Goal: Task Accomplishment & Management: Manage account settings

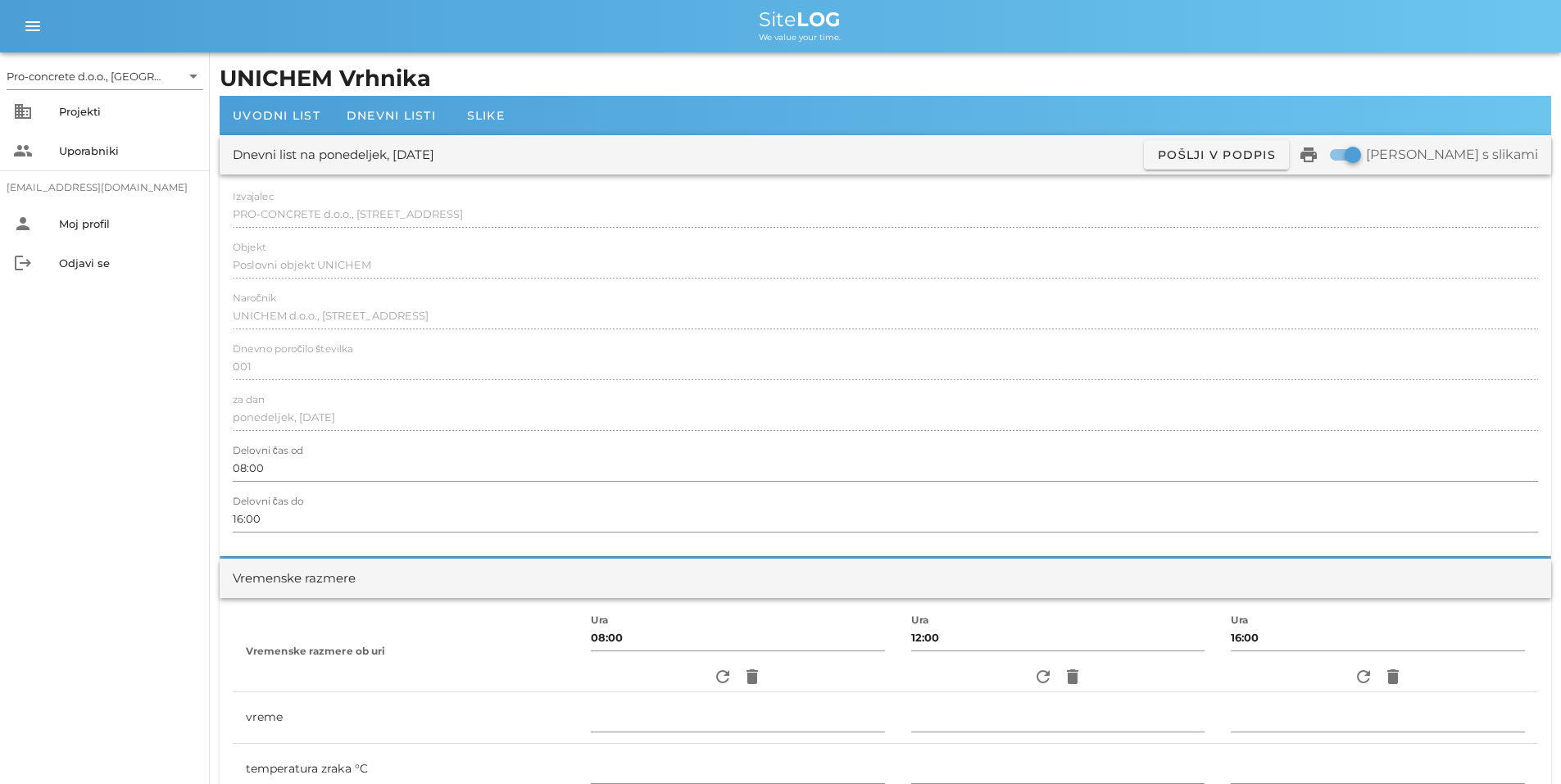
click at [325, 149] on div "Dnevni list na ponedeljek, [DATE]" at bounding box center [334, 155] width 202 height 19
click at [1318, 155] on icon "print" at bounding box center [1308, 155] width 20 height 20
click at [79, 108] on div "Projekti" at bounding box center [128, 112] width 138 height 13
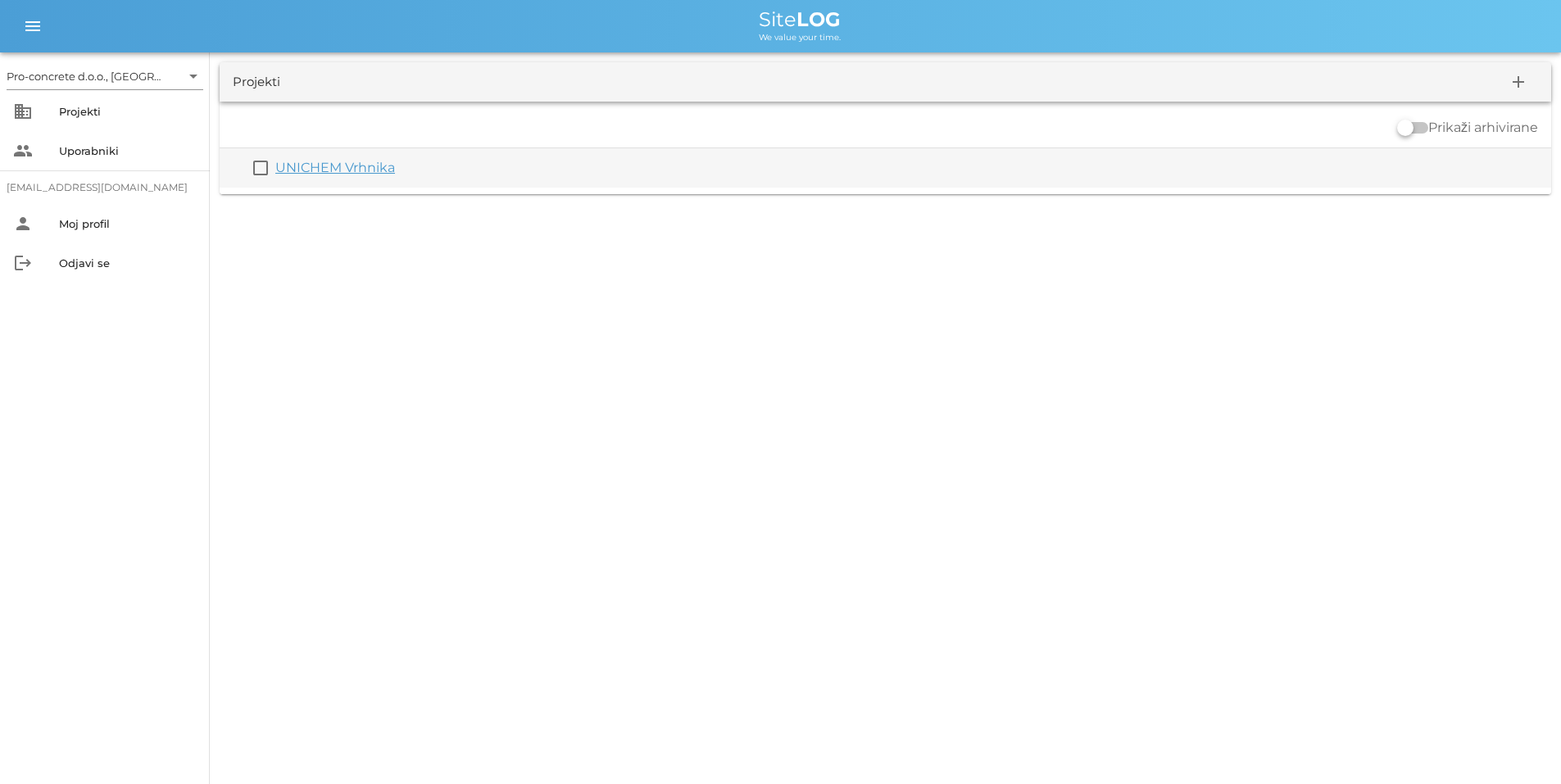
click at [289, 168] on link "UNICHEM Vrhnika" at bounding box center [335, 167] width 120 height 16
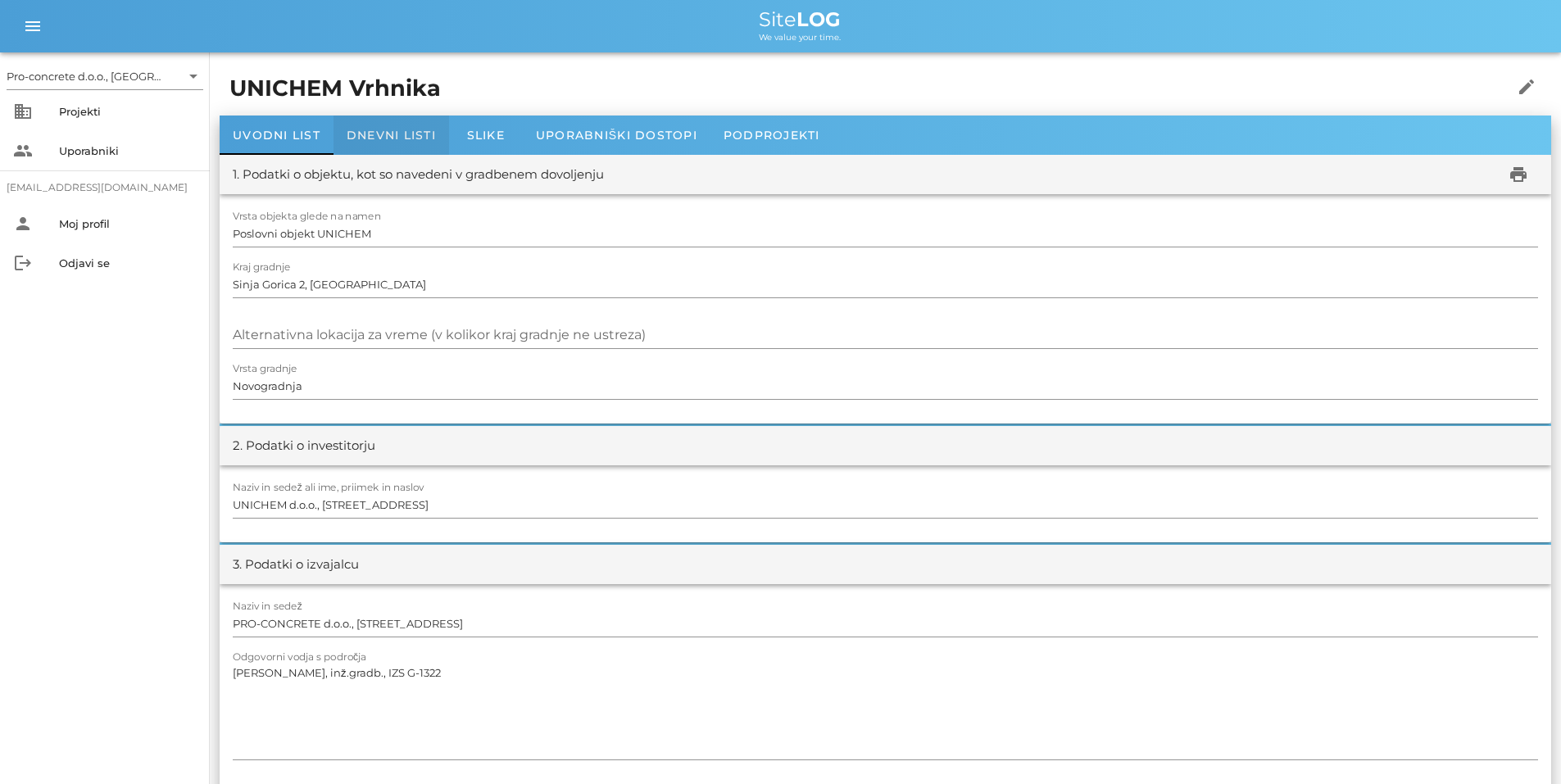
click at [380, 135] on span "Dnevni listi" at bounding box center [390, 135] width 89 height 15
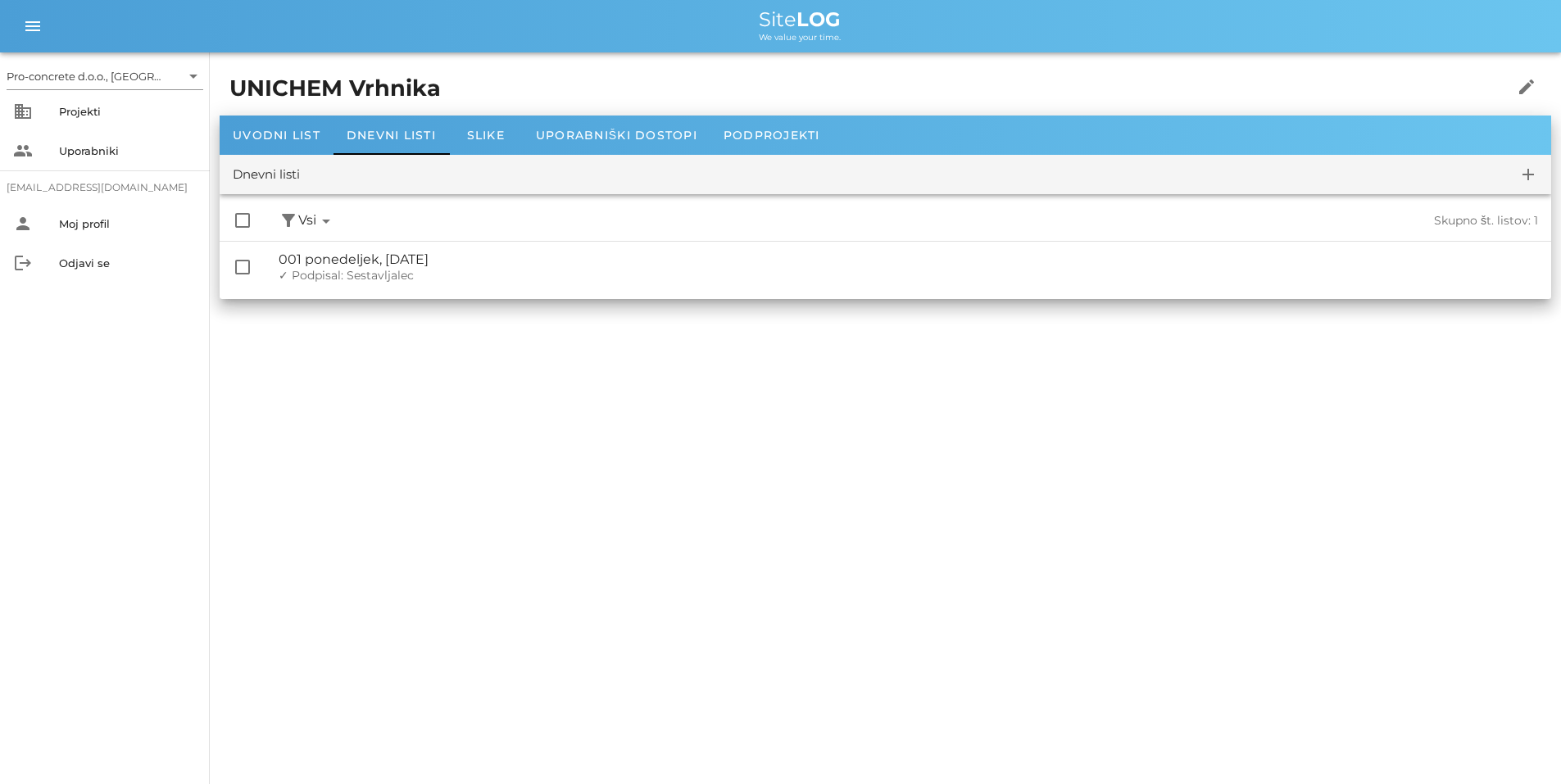
drag, startPoint x: 242, startPoint y: 258, endPoint x: 595, endPoint y: 447, distance: 400.4
click at [596, 448] on div "Pro-concrete d.o.o., [GEOGRAPHIC_DATA] arrow_drop_down business Projekti people…" at bounding box center [780, 392] width 1561 height 784
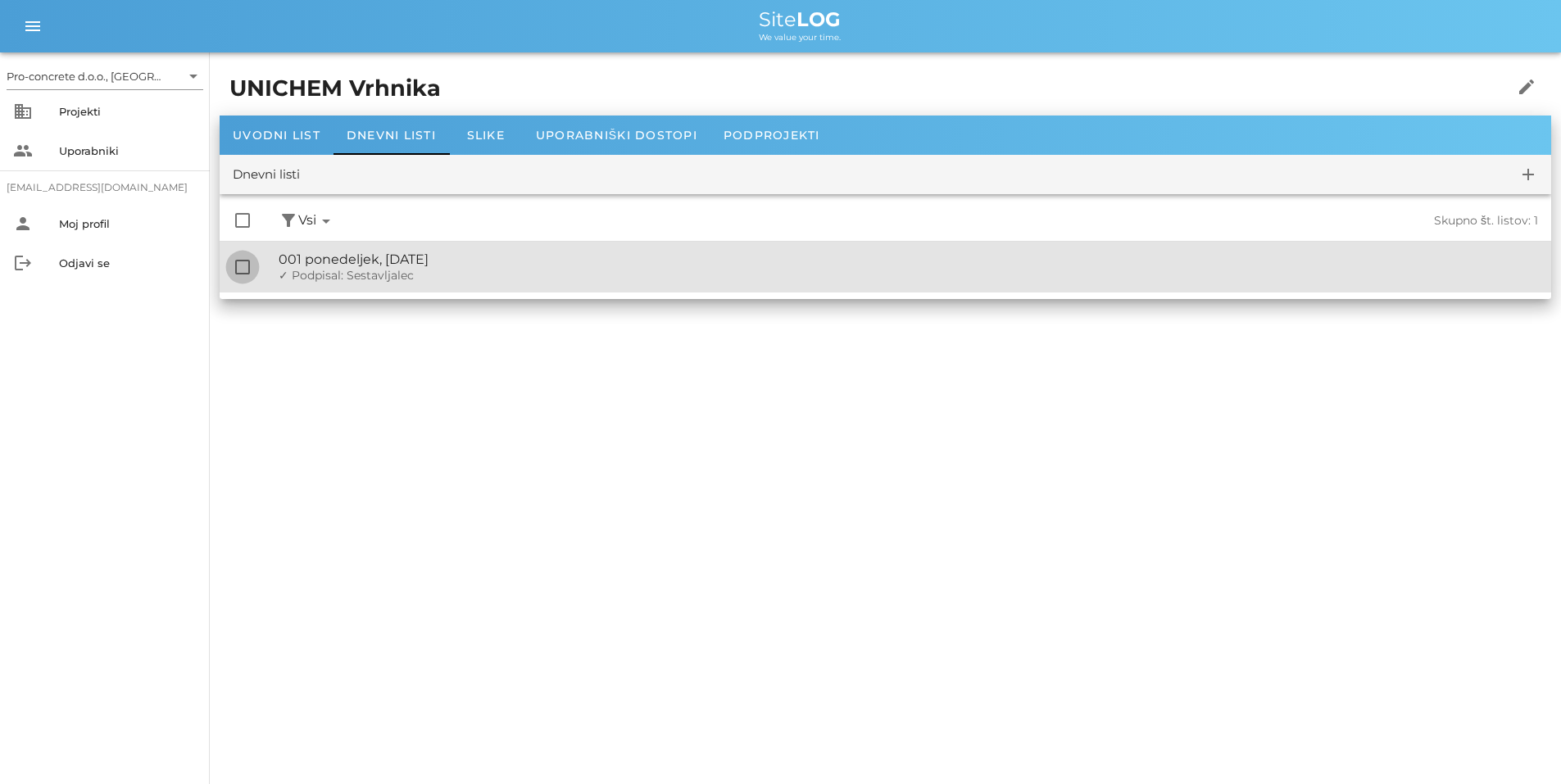
click at [242, 268] on div at bounding box center [243, 267] width 28 height 28
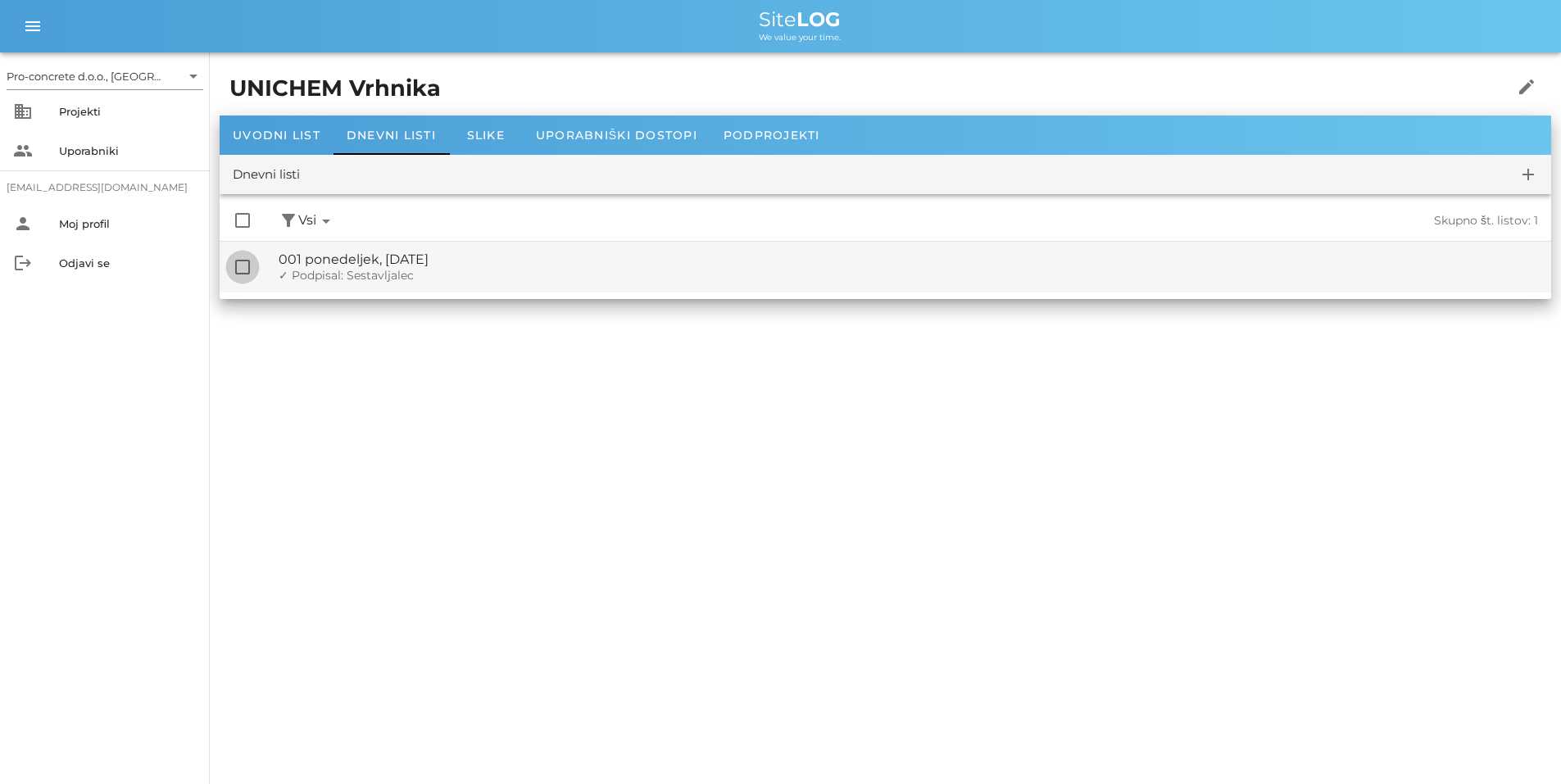
checkbox input "true"
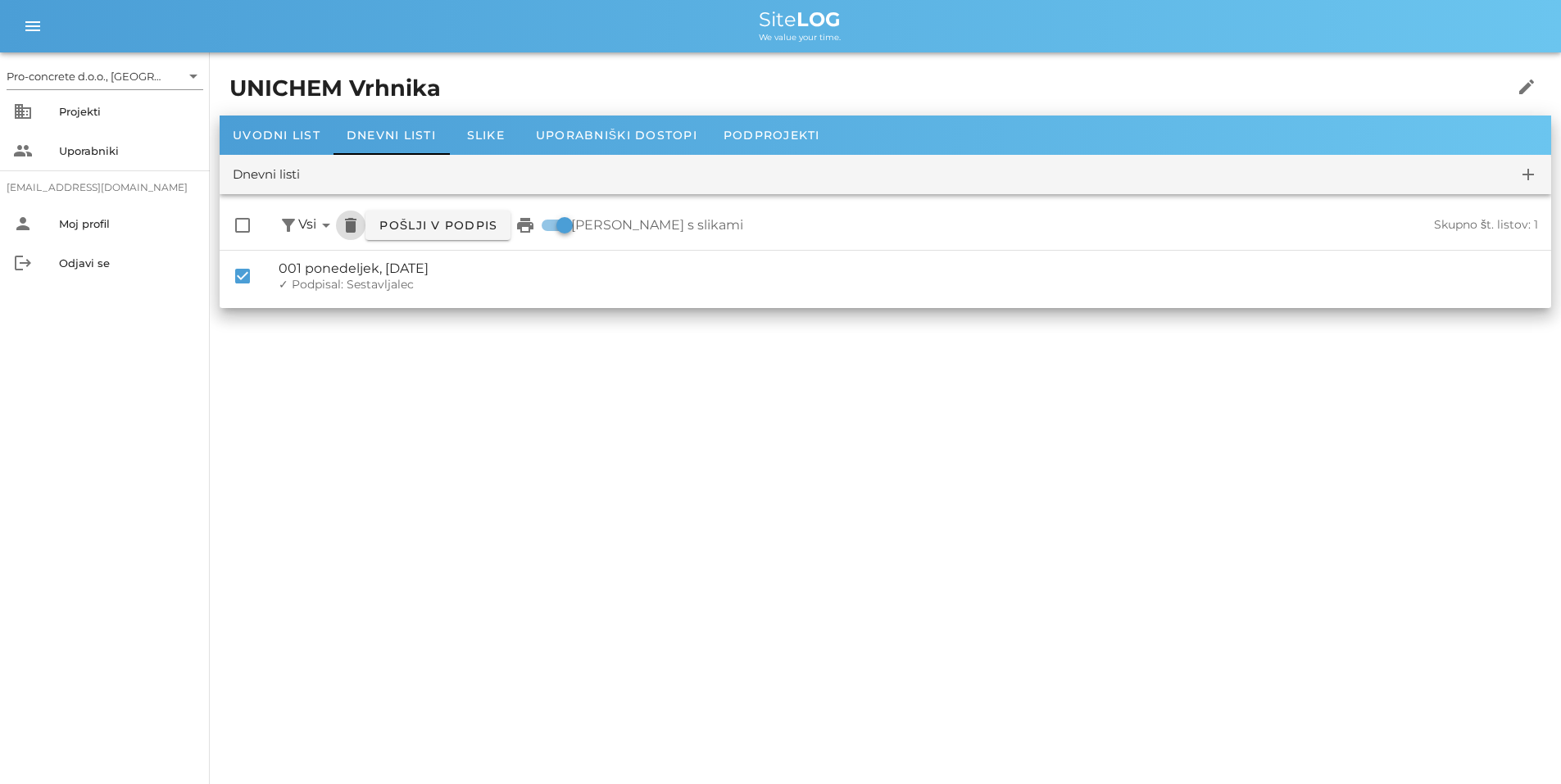
click at [349, 226] on icon "delete" at bounding box center [350, 226] width 20 height 20
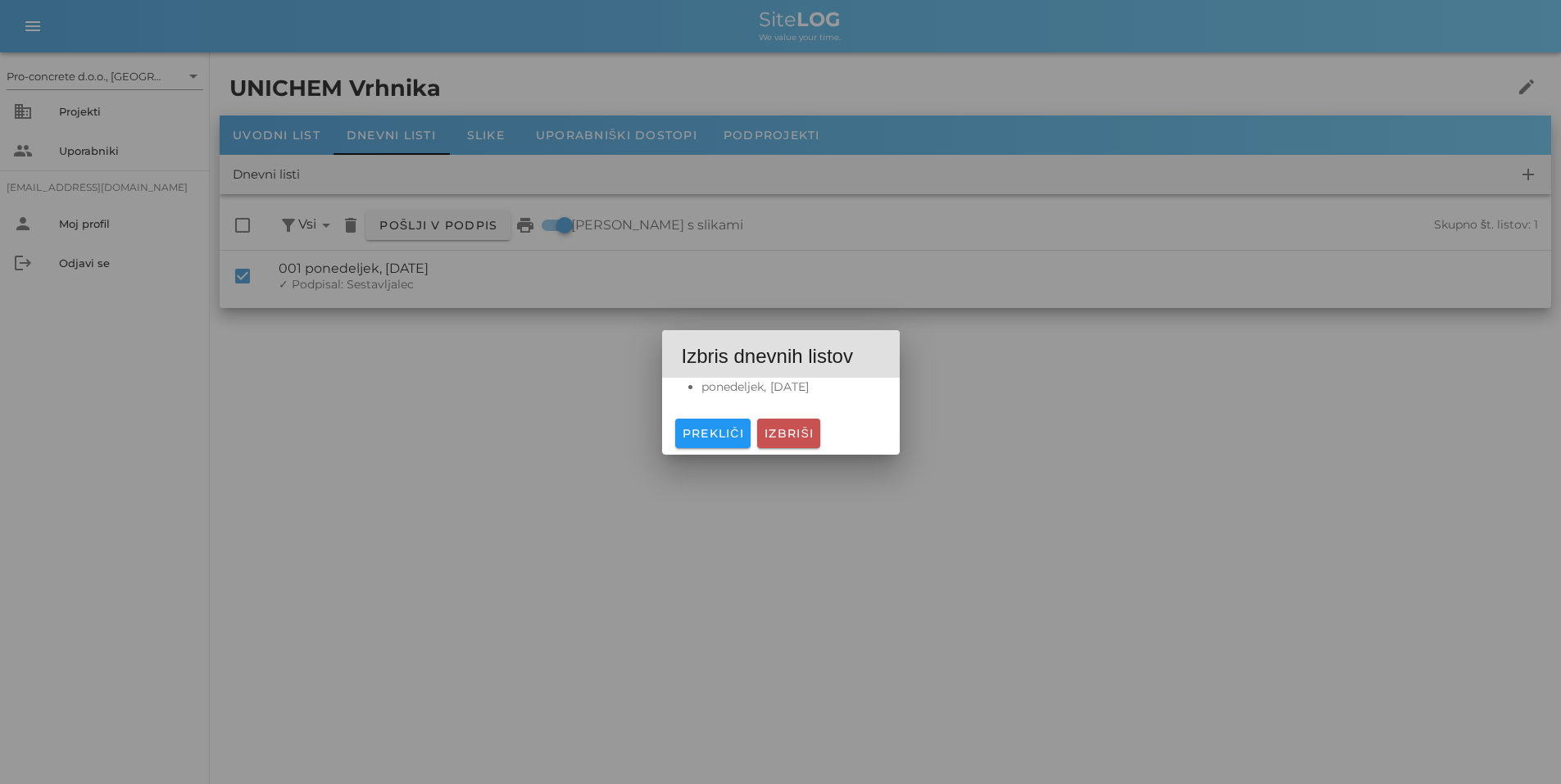
click at [785, 431] on span "Izbriši" at bounding box center [788, 433] width 50 height 15
